Goal: Task Accomplishment & Management: Use online tool/utility

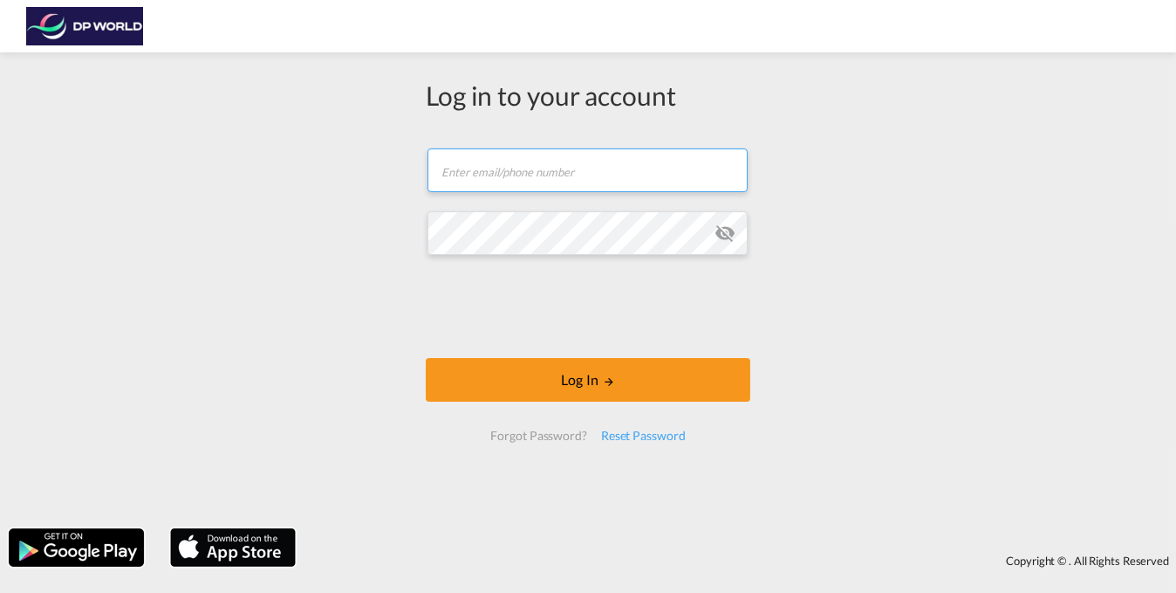
type input "[EMAIL_ADDRESS][DOMAIN_NAME]"
click at [596, 346] on form "[EMAIL_ADDRESS][DOMAIN_NAME] Email field is required Password field is required…" at bounding box center [588, 294] width 325 height 327
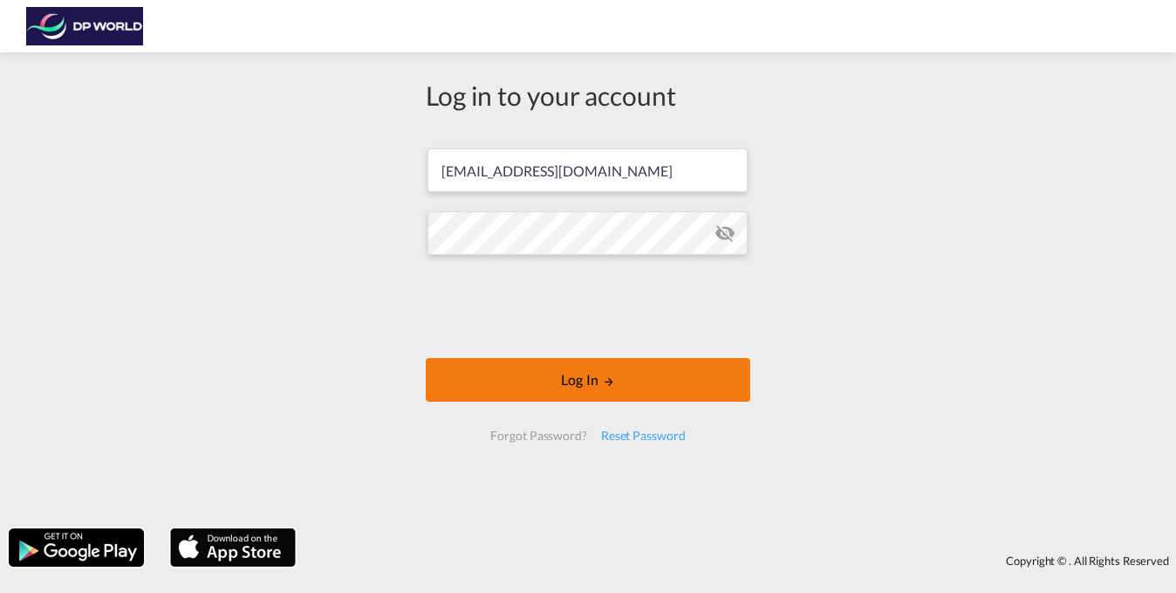
click at [593, 382] on button "Log In" at bounding box center [588, 380] width 325 height 44
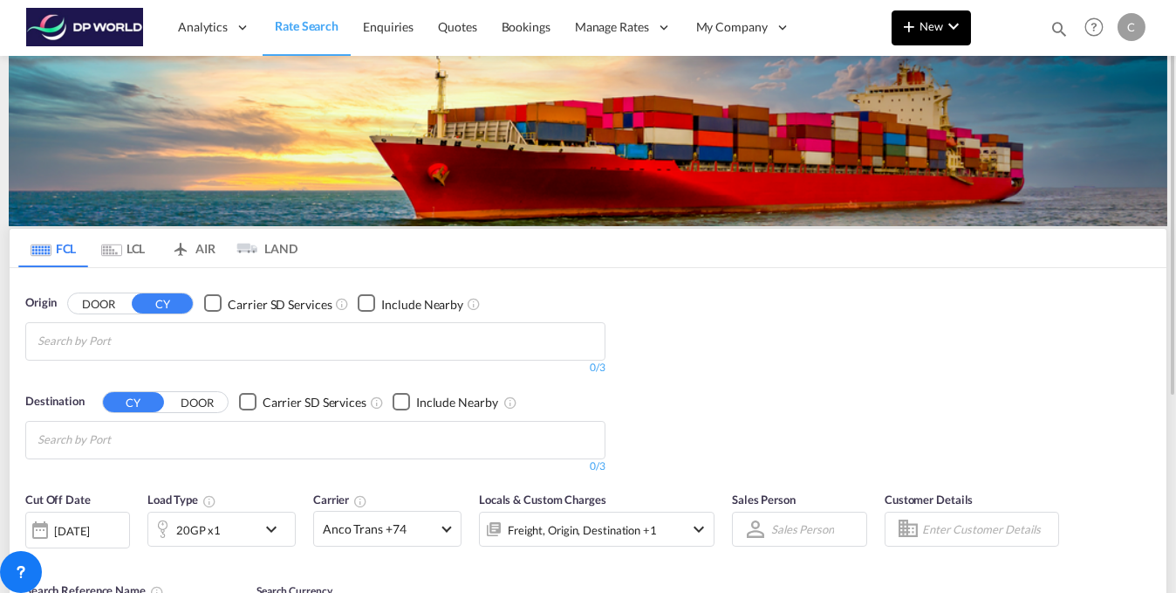
click at [952, 27] on md-icon "icon-chevron-down" at bounding box center [953, 26] width 21 height 21
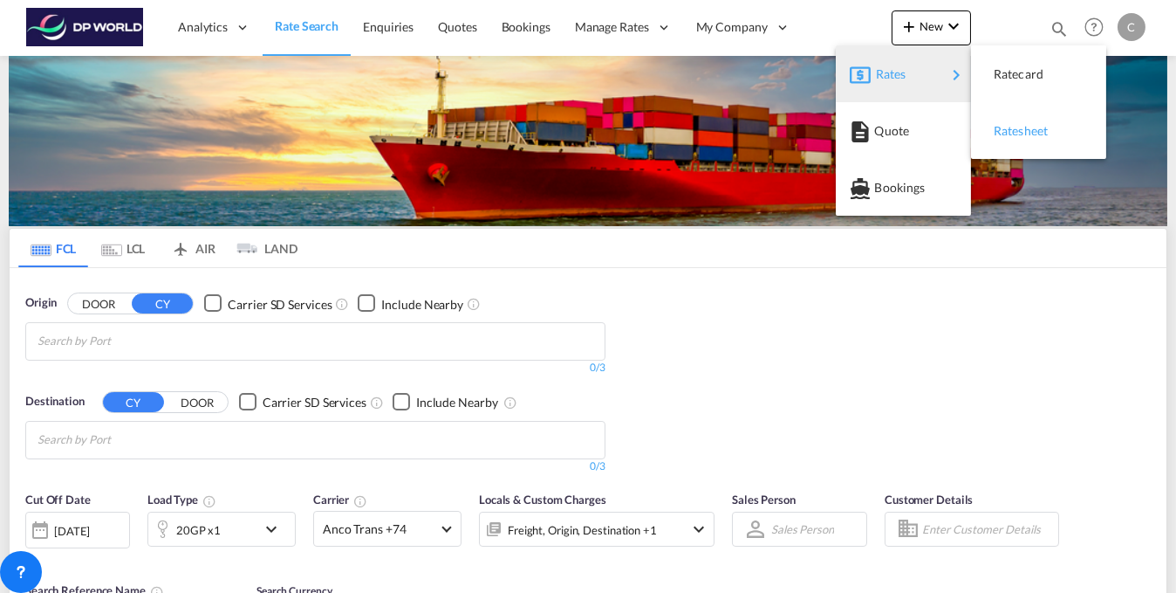
click at [1013, 133] on span "Ratesheet" at bounding box center [1003, 130] width 19 height 35
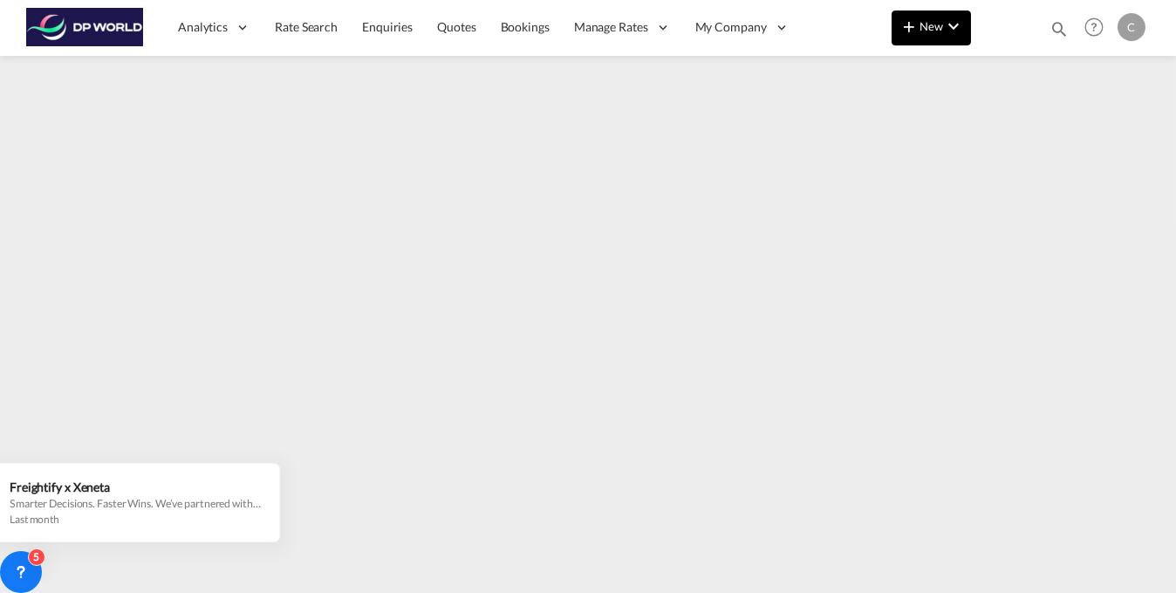
click at [950, 33] on md-icon "icon-chevron-down" at bounding box center [953, 26] width 21 height 21
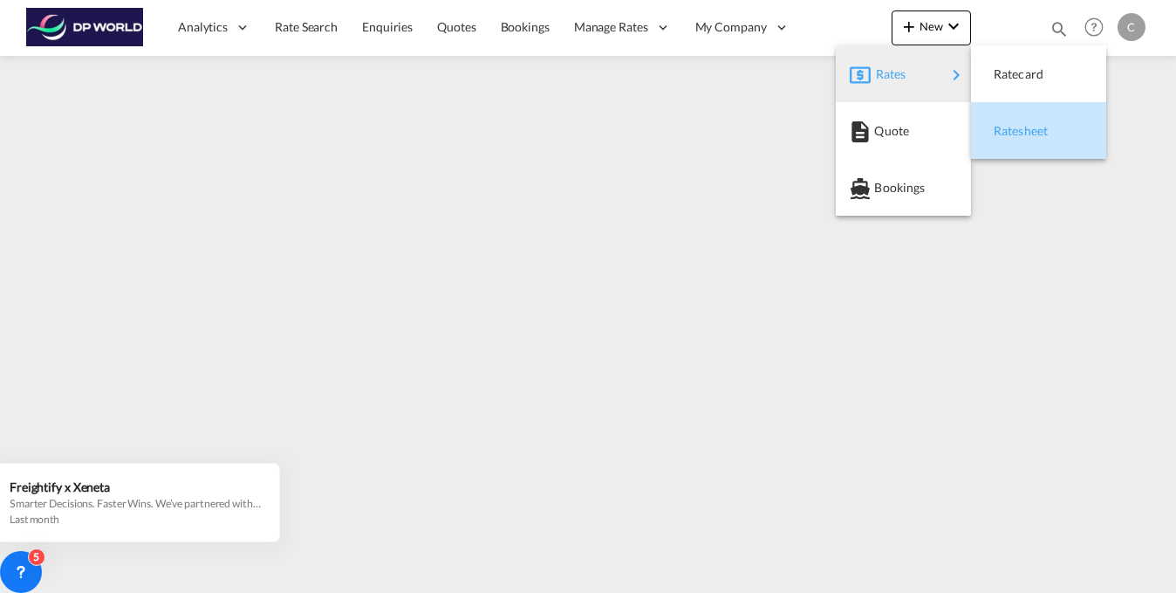
click at [1013, 132] on span "Ratesheet" at bounding box center [1003, 130] width 19 height 35
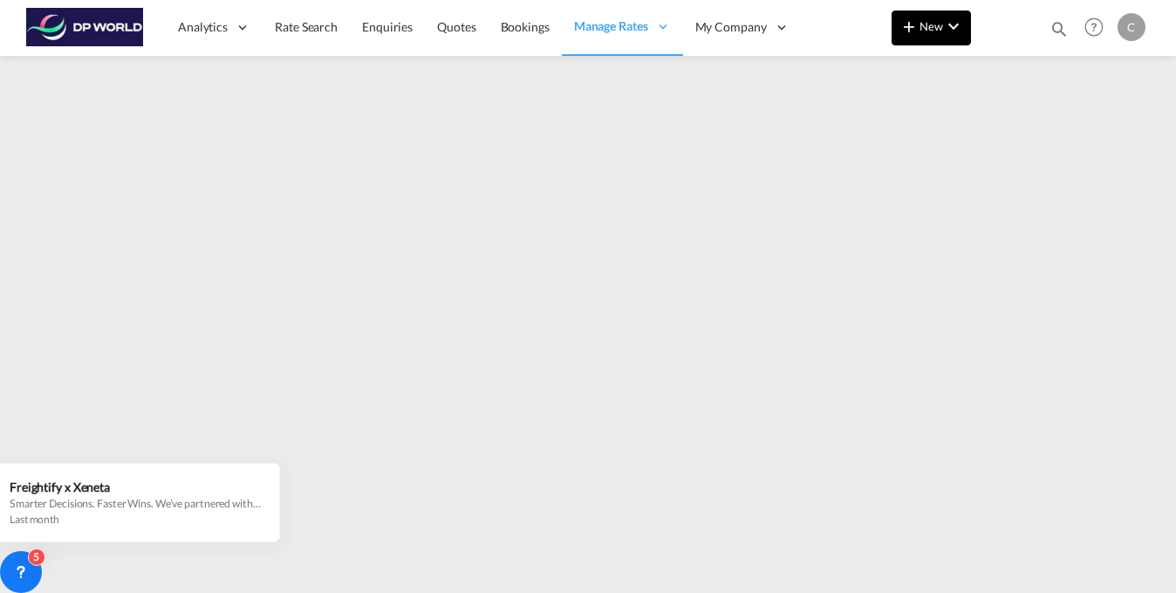
click at [951, 24] on md-icon "icon-chevron-down" at bounding box center [953, 26] width 21 height 21
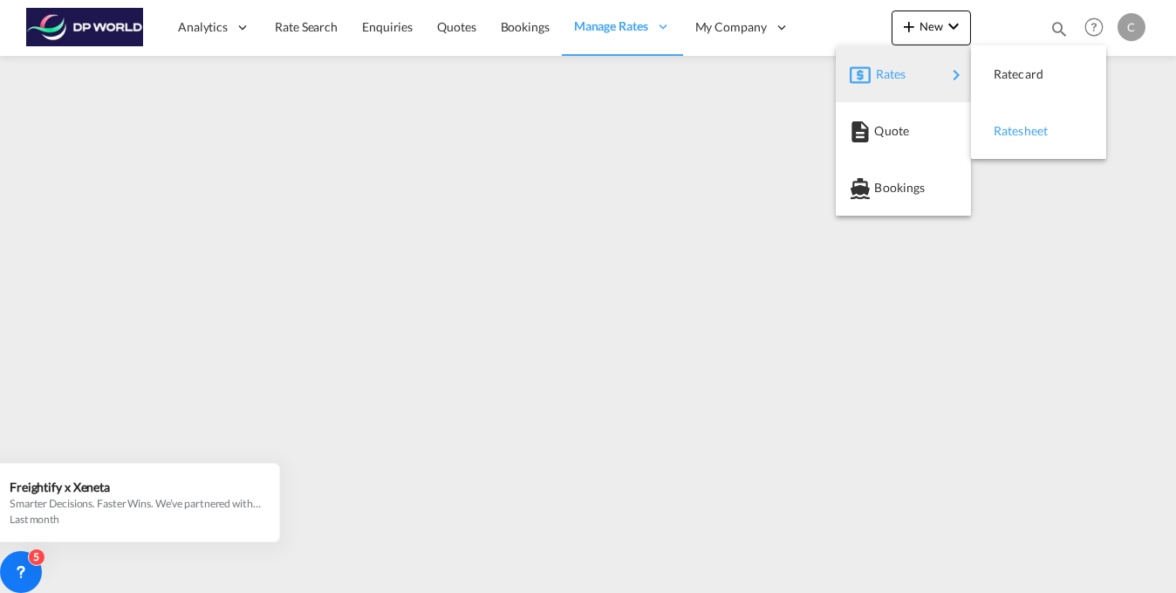
click at [1013, 132] on span "Ratesheet" at bounding box center [1003, 130] width 19 height 35
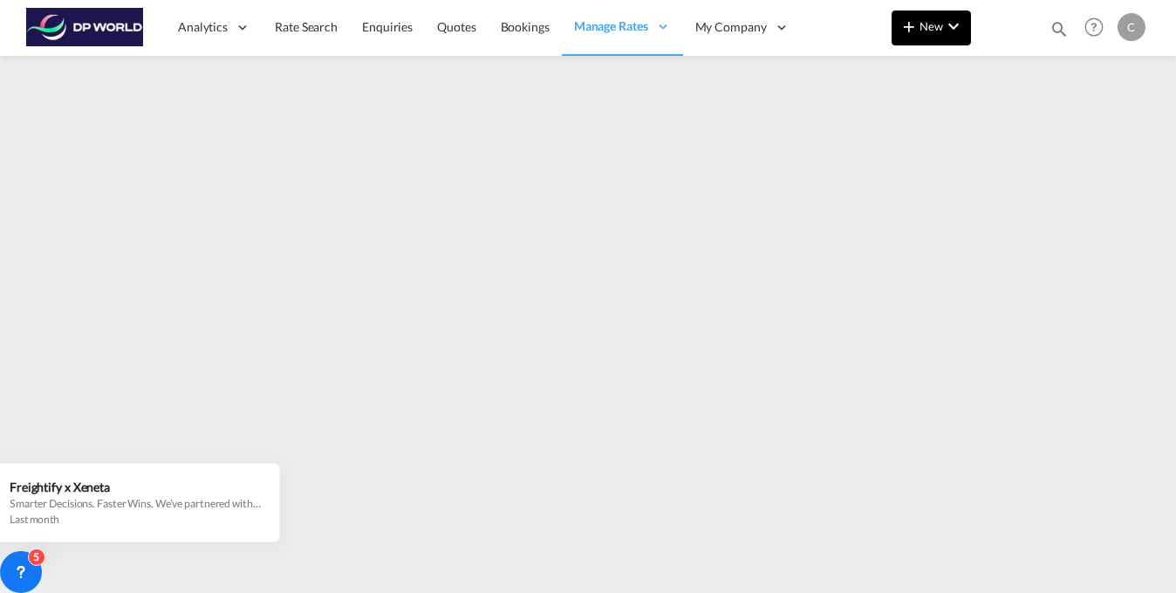
click at [957, 28] on md-icon "icon-chevron-down" at bounding box center [953, 26] width 21 height 21
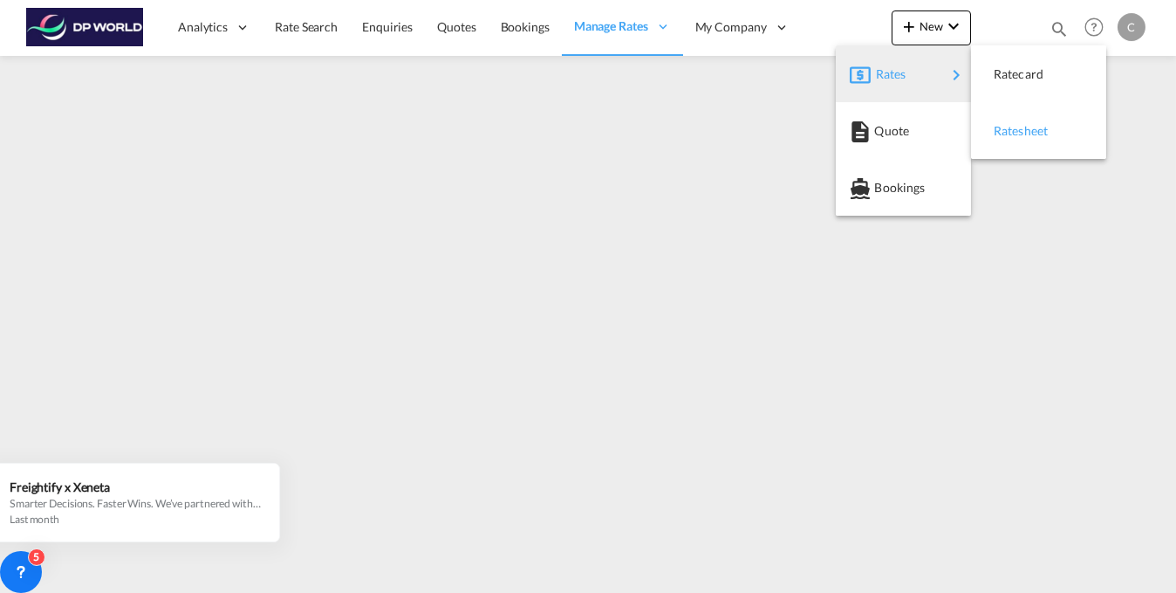
click at [1013, 130] on span "Ratesheet" at bounding box center [1003, 130] width 19 height 35
